Goal: Transaction & Acquisition: Purchase product/service

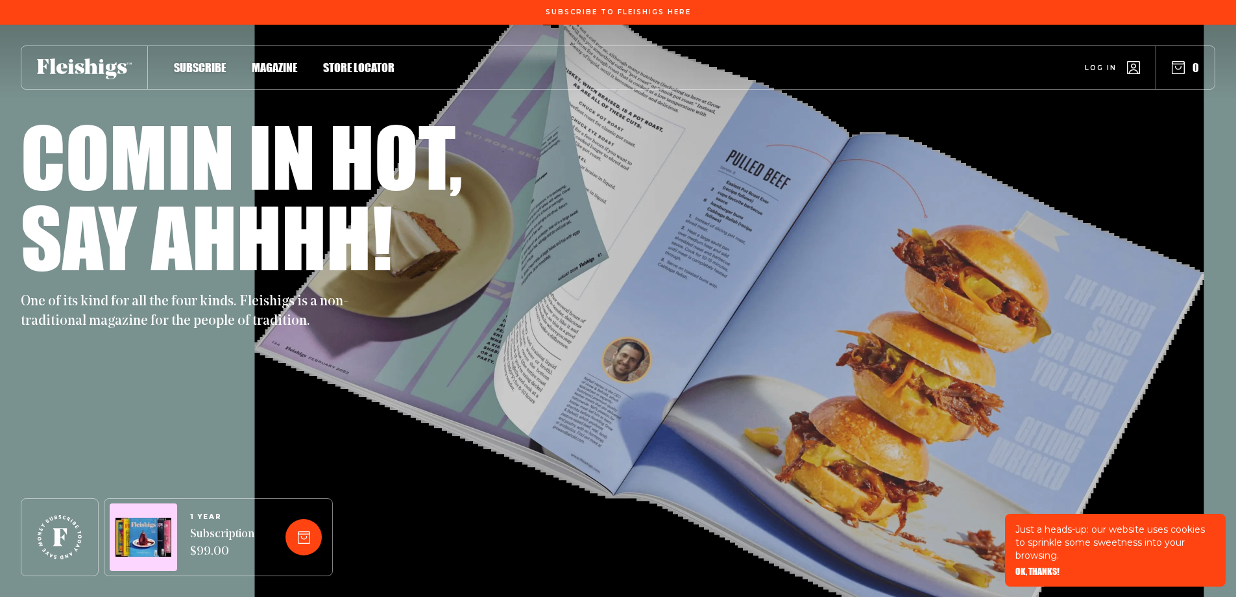
click at [258, 61] on span "Magazine" at bounding box center [274, 54] width 45 height 14
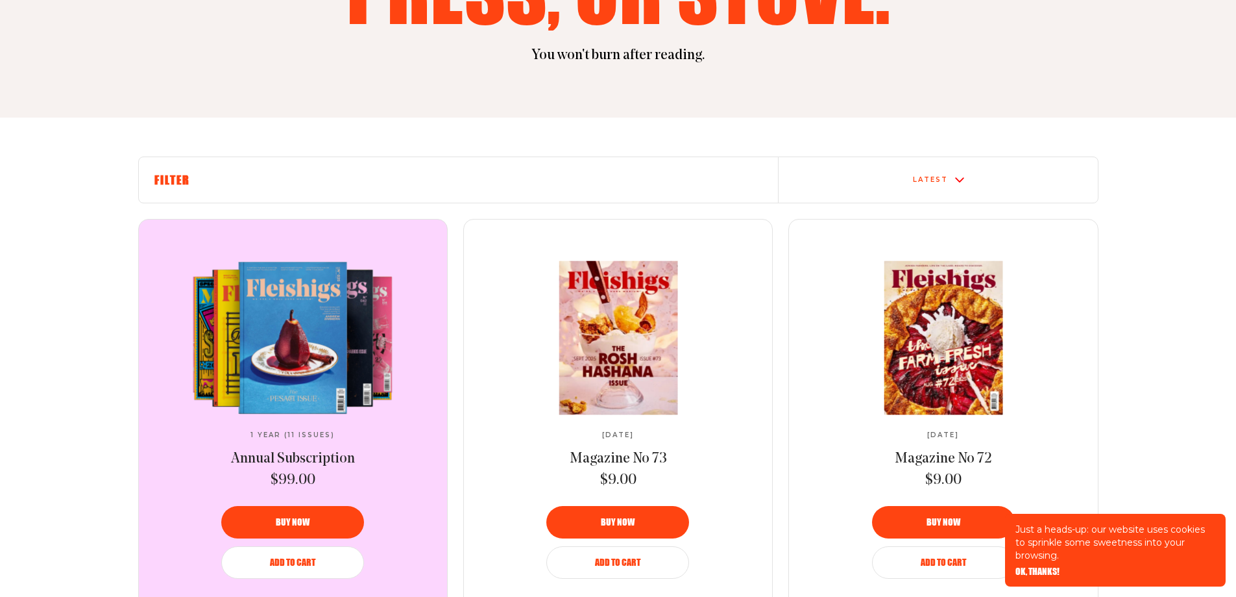
scroll to position [325, 0]
click at [637, 322] on img at bounding box center [617, 337] width 217 height 154
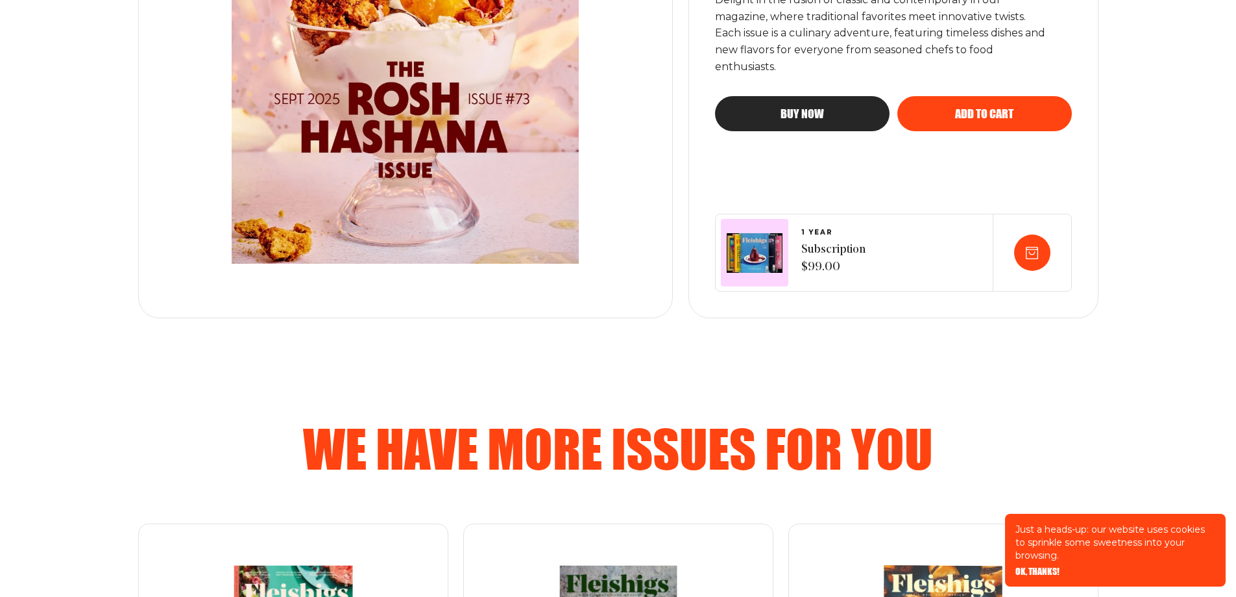
scroll to position [325, 0]
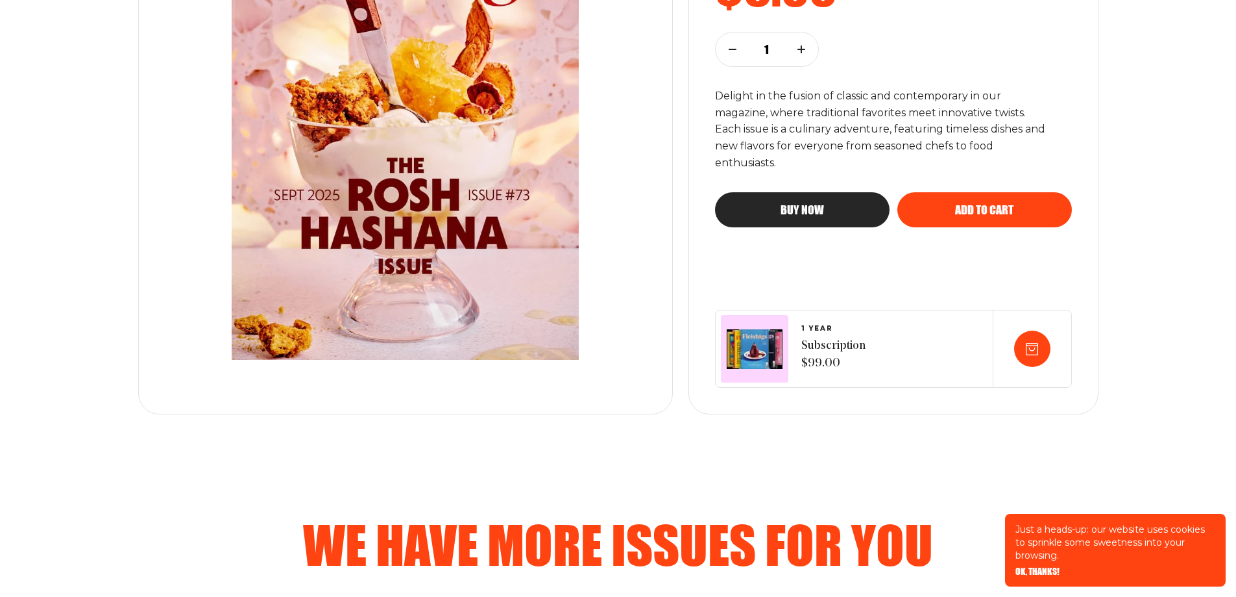
click at [1004, 204] on span "Add to cart" at bounding box center [984, 198] width 58 height 12
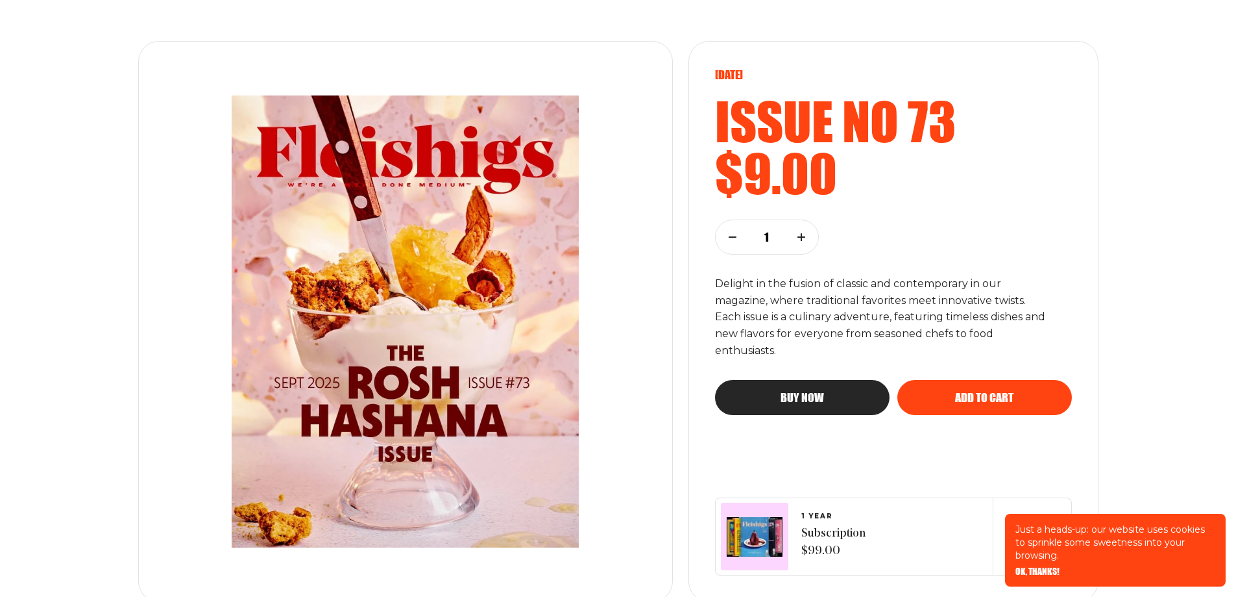
scroll to position [65, 0]
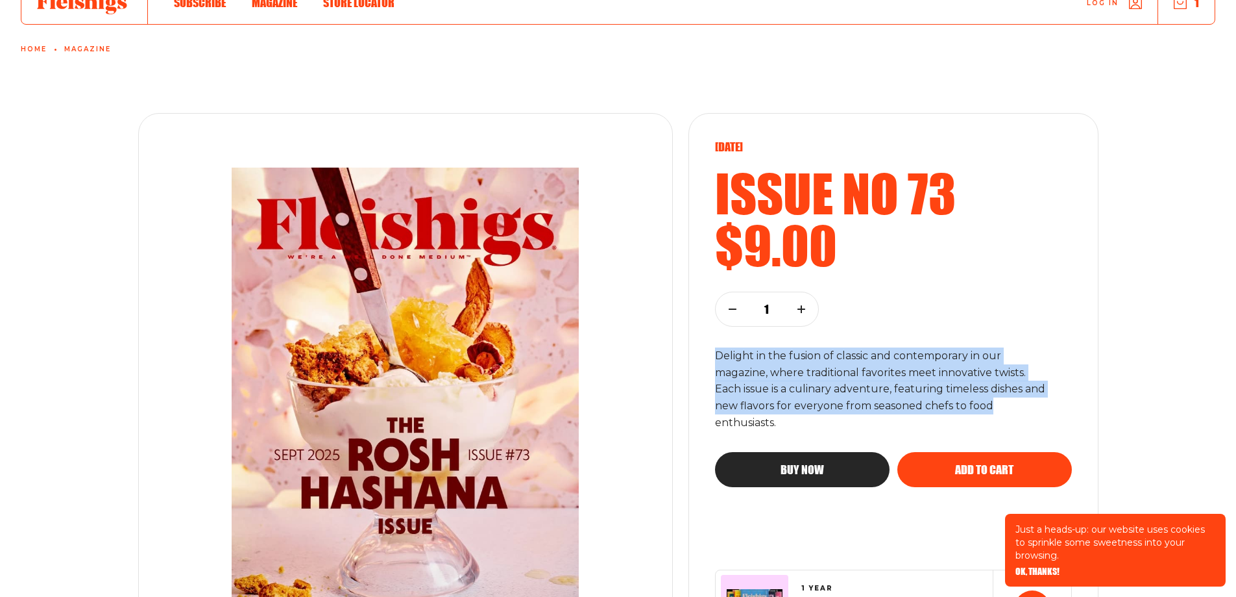
drag, startPoint x: 710, startPoint y: 361, endPoint x: 1016, endPoint y: 411, distance: 310.4
click at [1016, 411] on div "[DATE] Issue no 73 $9.00 1 Delight in the fusion of classic and contemporary in…" at bounding box center [894, 393] width 410 height 561
click at [956, 391] on p "Delight in the fusion of classic and contemporary in our magazine, where tradit…" at bounding box center [882, 389] width 335 height 84
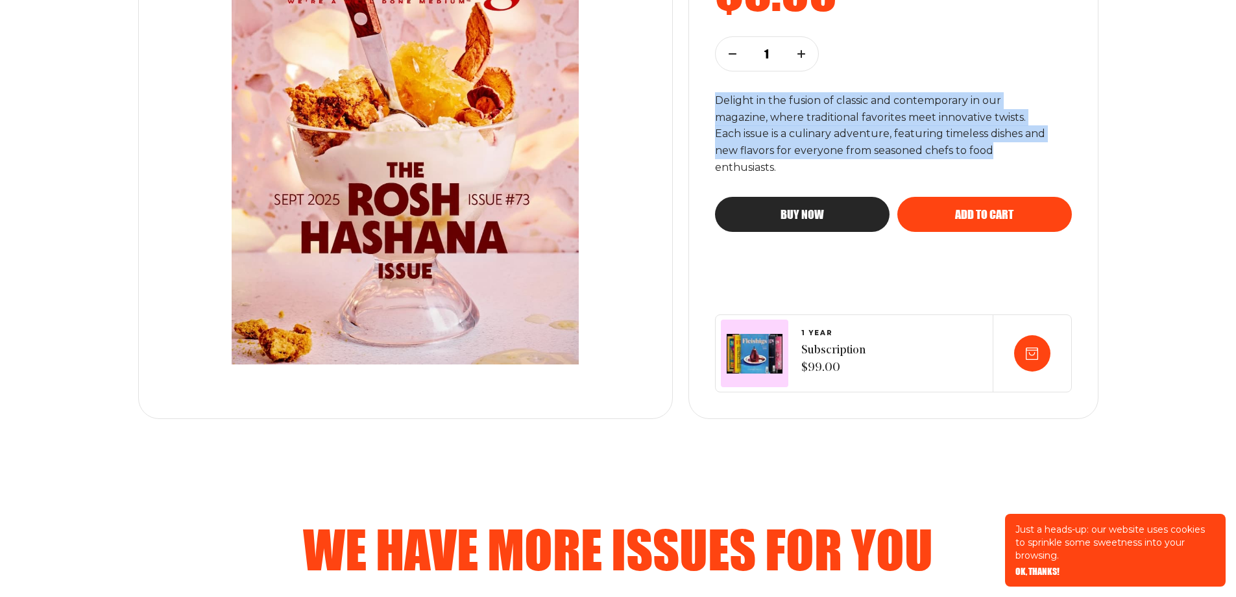
scroll to position [325, 0]
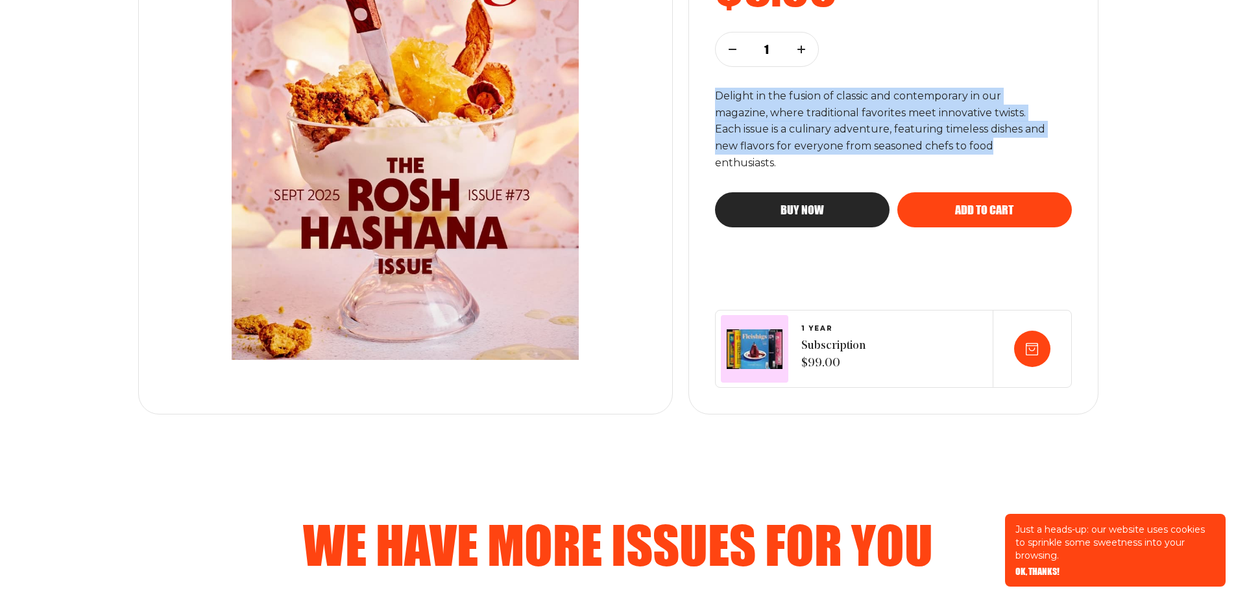
click at [1001, 204] on span "Add to cart" at bounding box center [984, 198] width 58 height 12
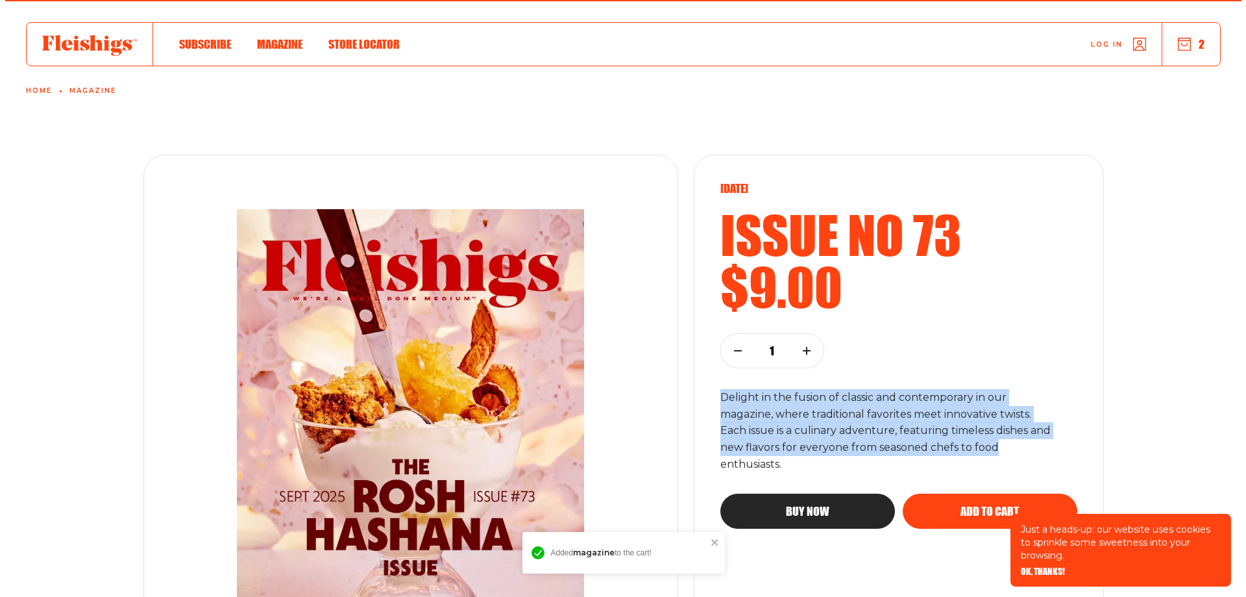
scroll to position [0, 0]
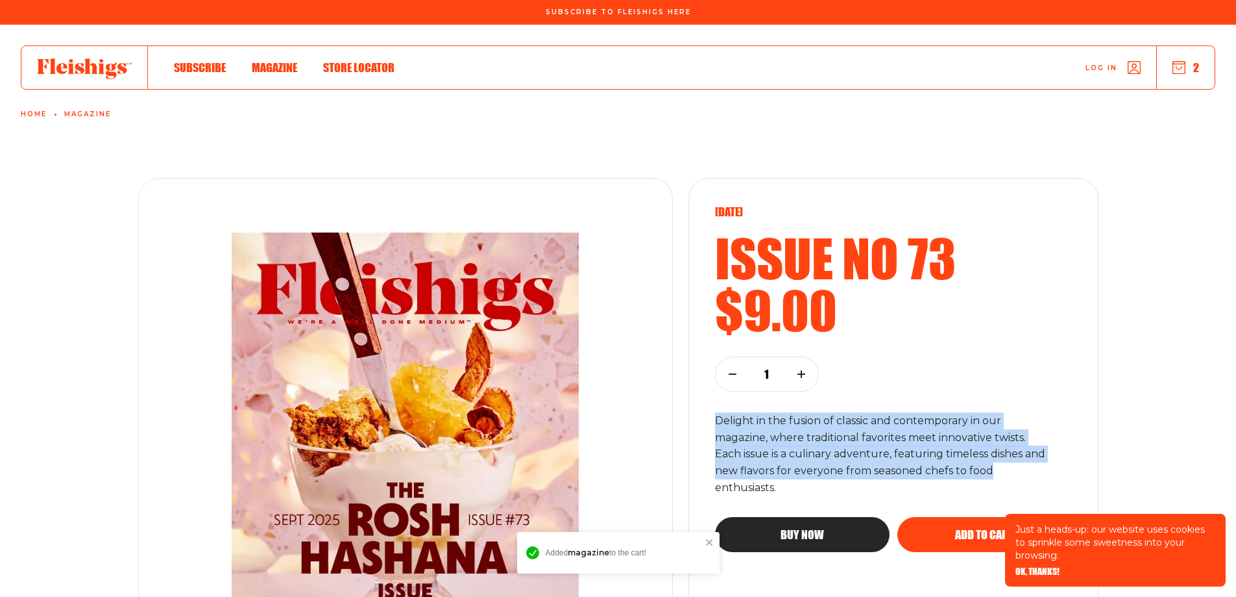
click at [1185, 68] on use "button" at bounding box center [1180, 68] width 12 height 12
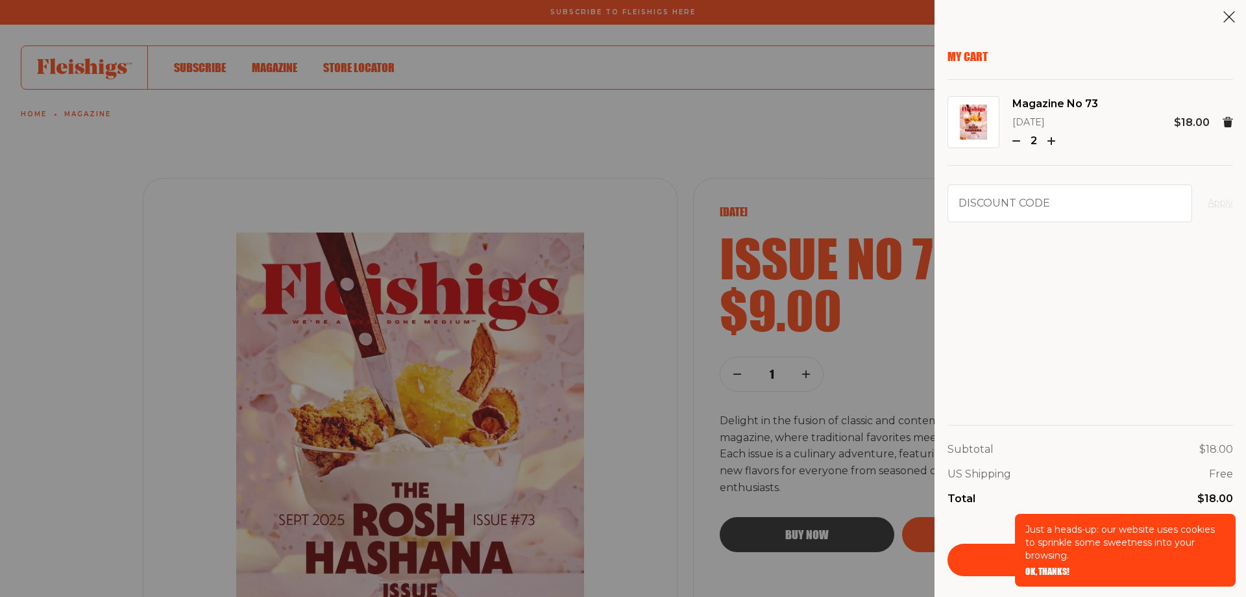
click at [1011, 143] on div "Magazine No 73 [DATE] 2 $18.00" at bounding box center [1091, 122] width 286 height 55
click at [1021, 136] on div "2" at bounding box center [1056, 140] width 86 height 17
click at [1018, 141] on icon "button" at bounding box center [1017, 141] width 8 height 8
click at [1033, 566] on div "Just a heads-up: our website uses cookies to sprinkle some sweetness into your …" at bounding box center [1125, 549] width 221 height 73
click at [1035, 567] on span "OK, THANKS!" at bounding box center [1048, 562] width 44 height 9
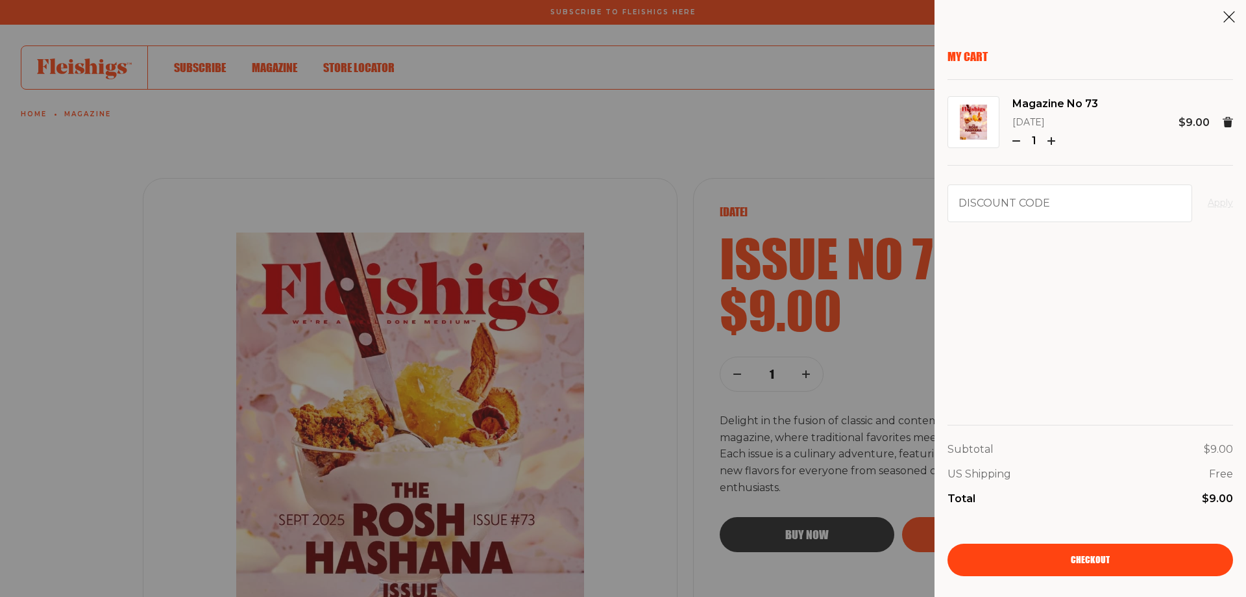
click at [1116, 559] on link "Checkout" at bounding box center [1091, 559] width 286 height 32
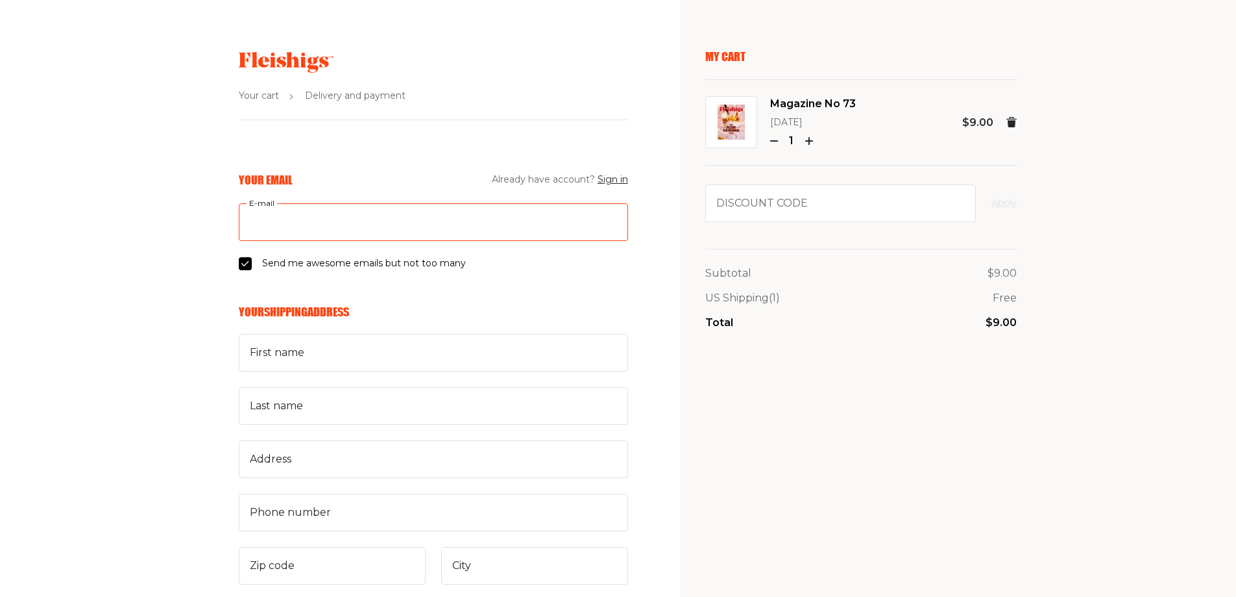
click at [323, 222] on input "E-mail" at bounding box center [433, 222] width 389 height 38
type input "lauren@savannahbee.com"
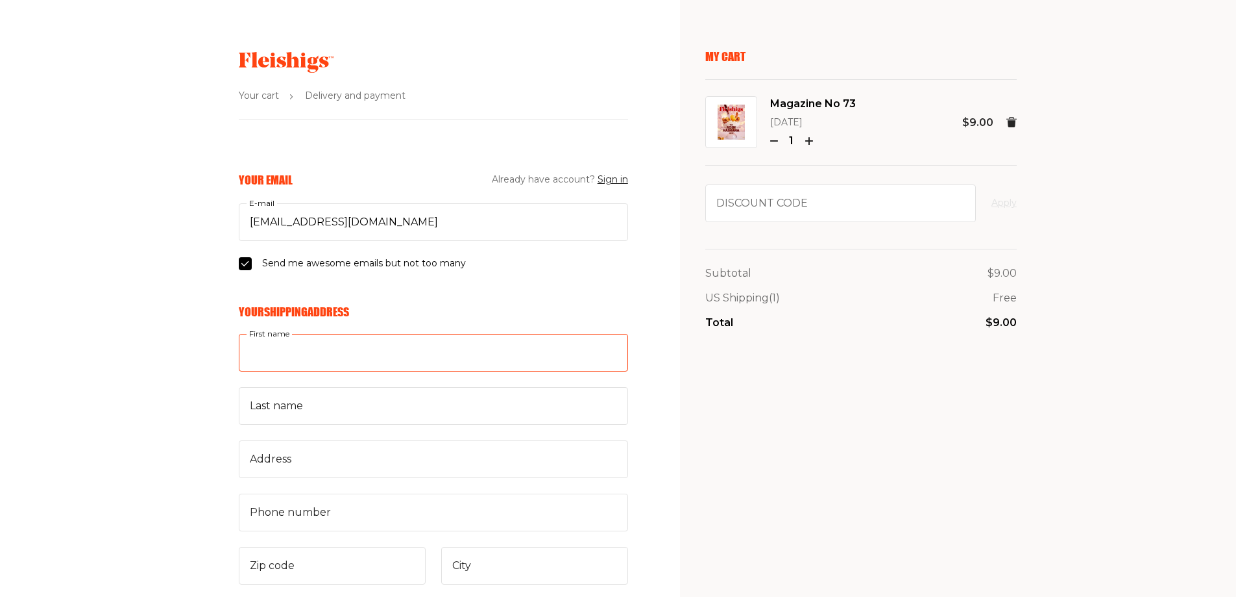
type input "Lauren"
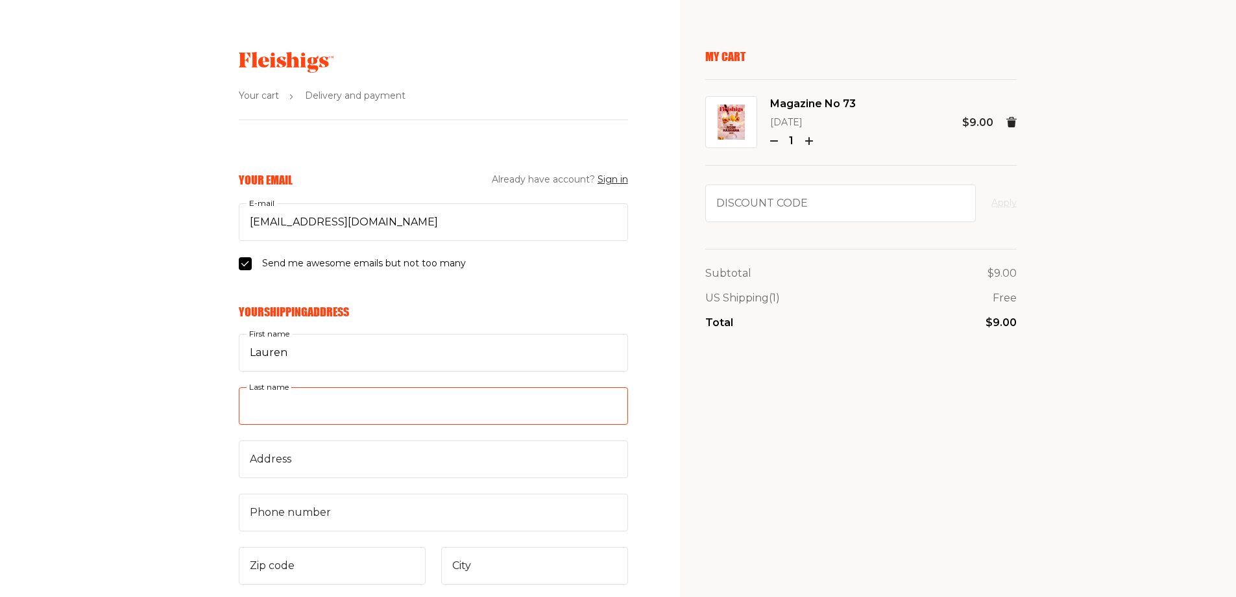
type input "Plourde"
type input "211 Johnny Mercer Blvd"
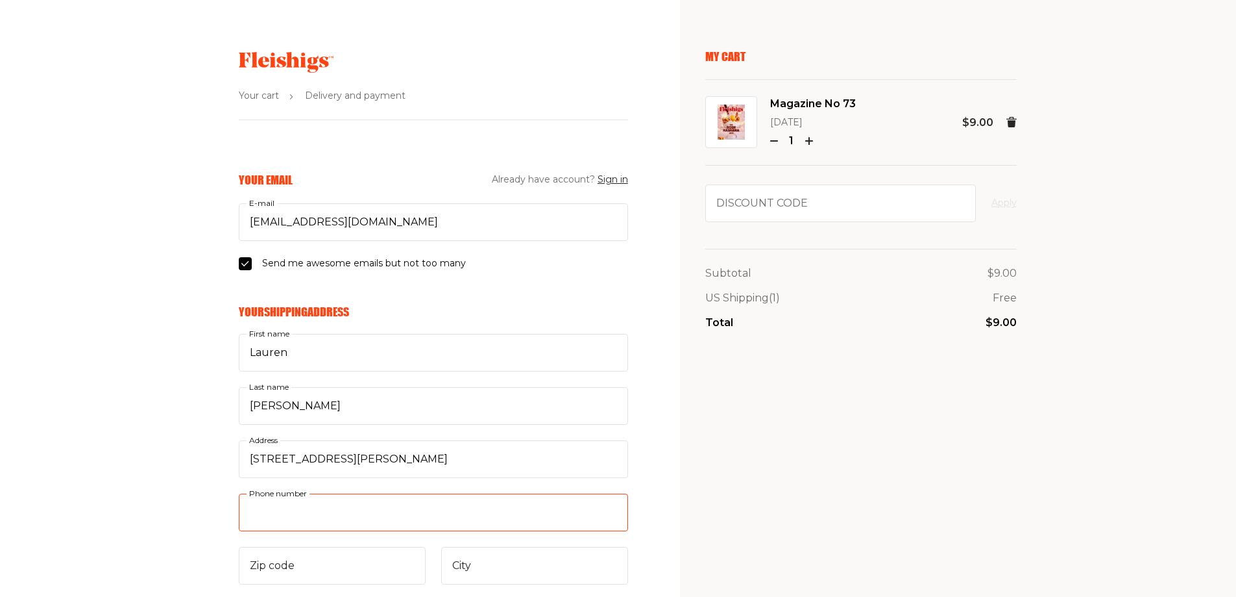
type input "5089323486"
type input "31410"
type input "SAVANNAH"
select select "US"
select select "Georgia"
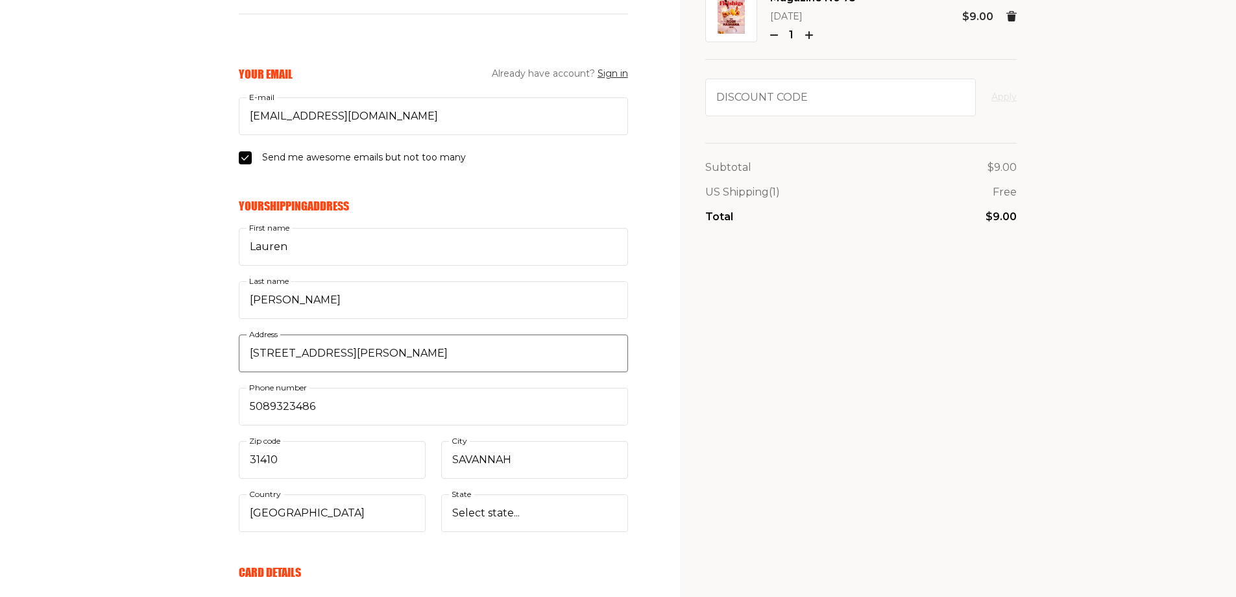
scroll to position [130, 0]
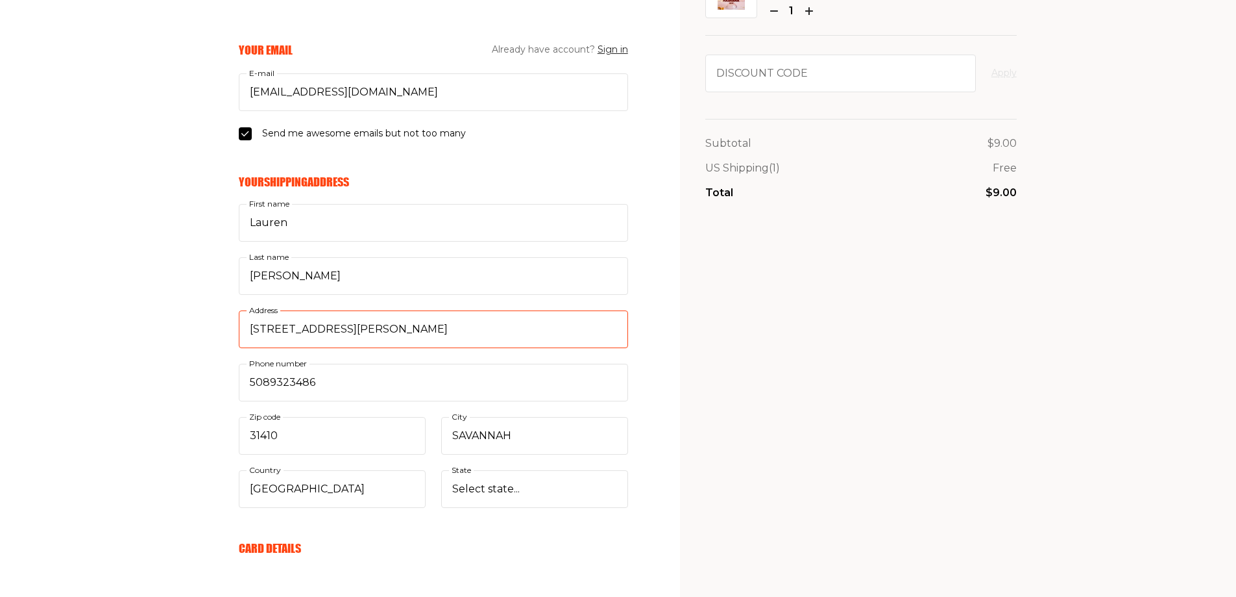
drag, startPoint x: 453, startPoint y: 334, endPoint x: 214, endPoint y: 331, distance: 238.9
click at [215, 331] on div "Your Email Already have account? Sign in lauren@savannahbee.com E-mail Send me …" at bounding box center [314, 546] width 628 height 1009
type input "23 Waldo Street"
type input "02745"
type input "New Bedford"
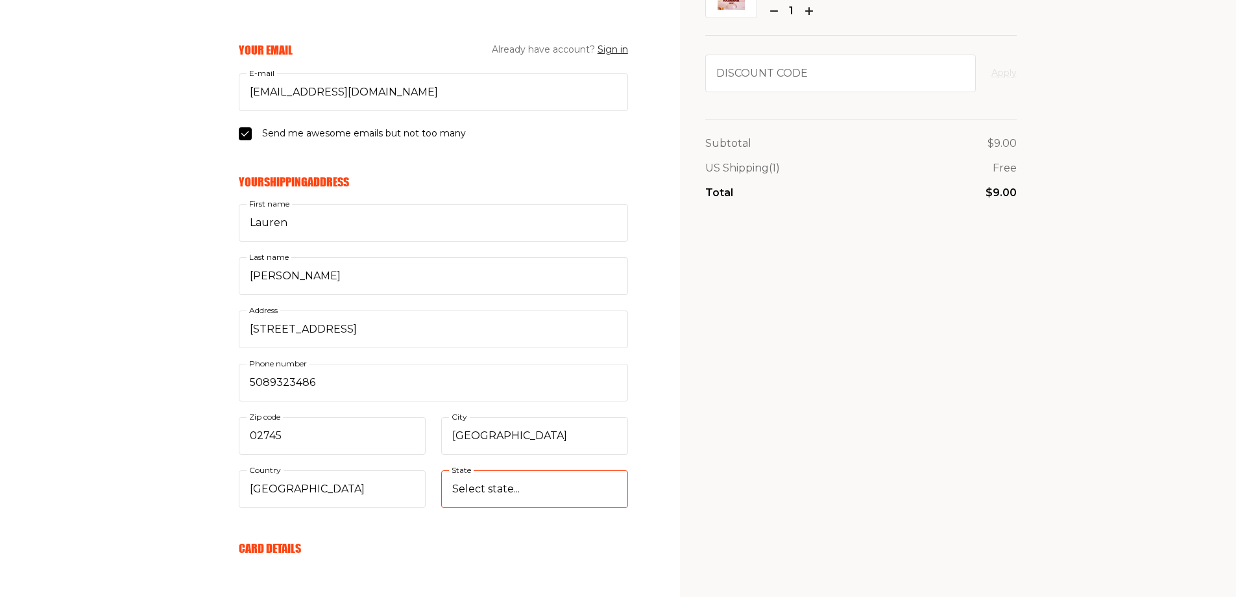
click at [495, 484] on select "Select state... Alabama Alaska American Samoa Arizona Arkansas California Color…" at bounding box center [534, 489] width 187 height 38
select select "Massachusetts"
click at [441, 470] on select "Select state... Alabama Alaska American Samoa Arizona Arkansas California Color…" at bounding box center [534, 489] width 187 height 38
click at [650, 413] on section "Your cart Delivery and payment Your Email Already have account? Sign in lauren@…" at bounding box center [618, 460] width 1236 height 1181
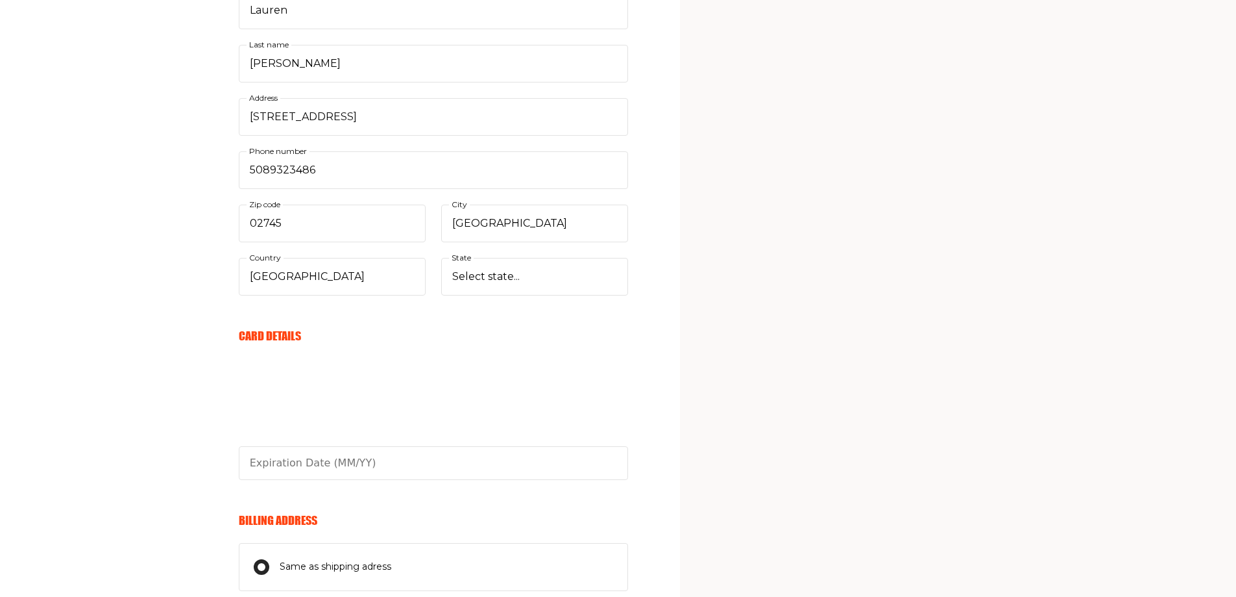
scroll to position [389, 0]
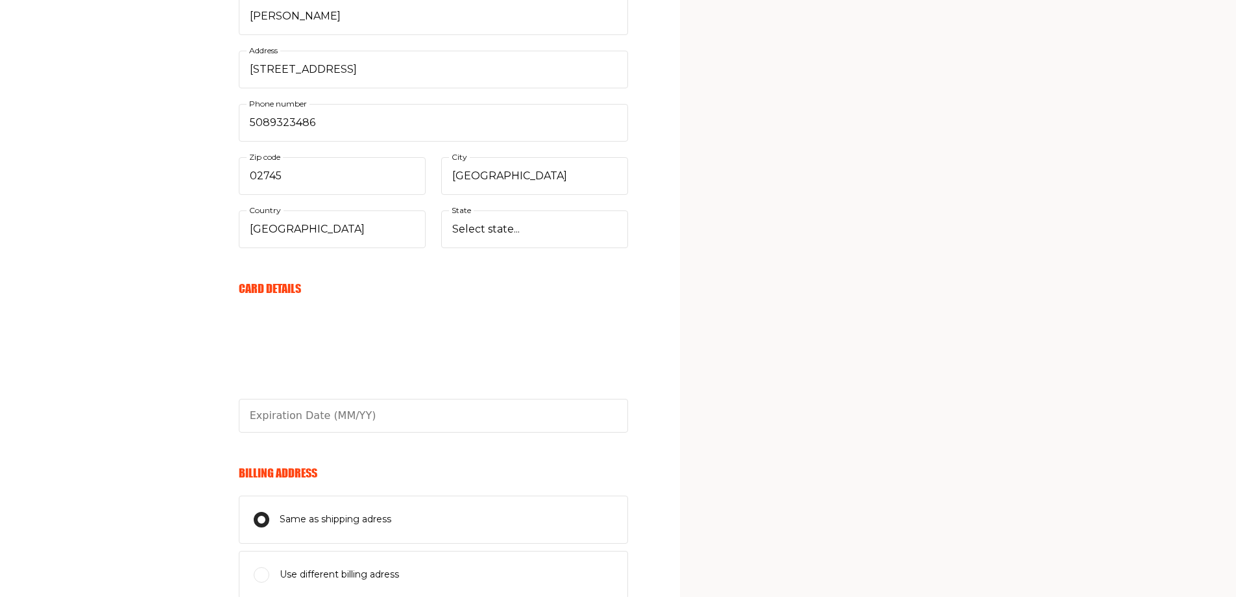
click at [160, 310] on div "Your Email Already have account? Sign in lauren@savannahbee.com E-mail Send me …" at bounding box center [314, 287] width 628 height 1009
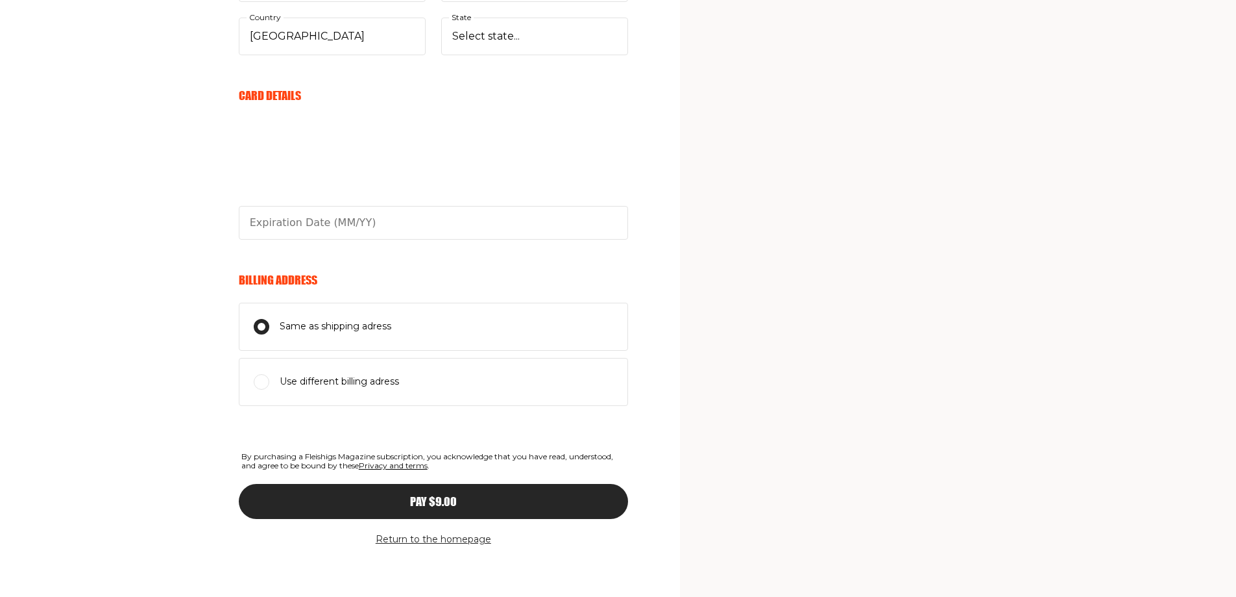
scroll to position [585, 0]
